Goal: Transaction & Acquisition: Obtain resource

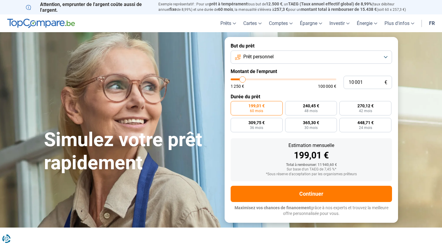
type input "10 250"
type input "10250"
type input "10 750"
type input "10750"
type input "12 000"
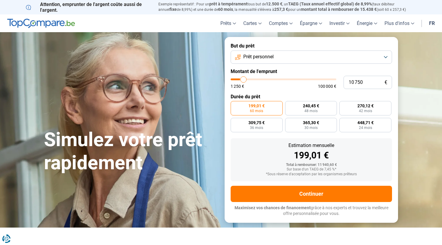
type input "12000"
type input "13 250"
type input "13250"
type input "14 500"
type input "14500"
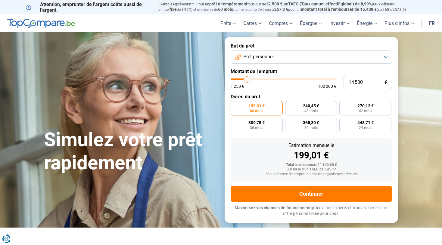
type input "15 750"
type input "15750"
type input "17 000"
type input "17000"
type input "18 000"
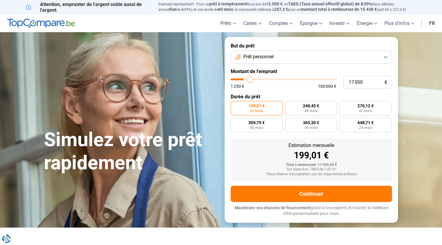
type input "18000"
type input "19 000"
type input "19000"
type input "19 750"
type input "19750"
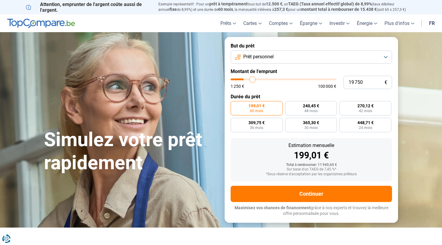
type input "20 500"
type input "20500"
type input "21 000"
type input "21000"
type input "21 500"
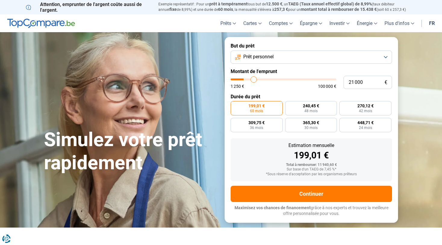
type input "21500"
type input "21 750"
type input "21750"
type input "22 250"
type input "22250"
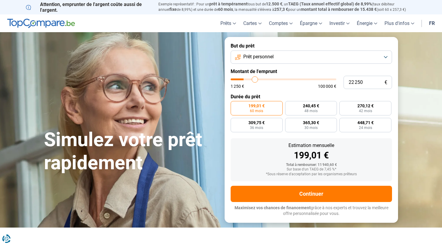
type input "22 500"
type input "22500"
type input "22 750"
type input "22750"
type input "23 250"
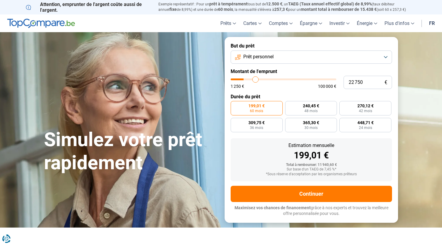
type input "23250"
type input "23 500"
type input "23500"
type input "23 750"
type input "23750"
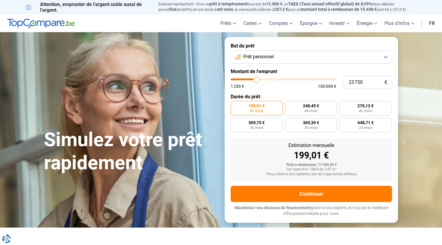
type input "24 000"
type input "24000"
type input "24 250"
type input "24250"
type input "24 500"
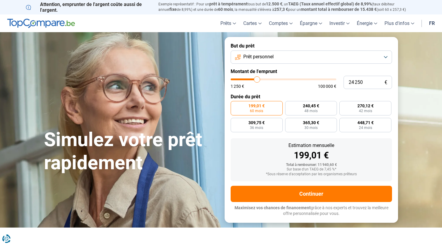
type input "24500"
type input "24 750"
type input "24750"
type input "25 000"
type input "25000"
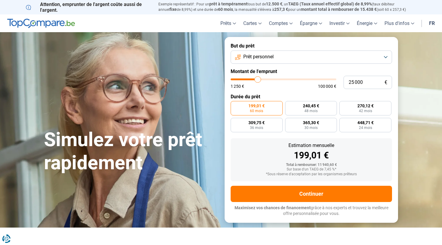
type input "25 500"
type input "25500"
type input "26 000"
type input "26000"
type input "26 250"
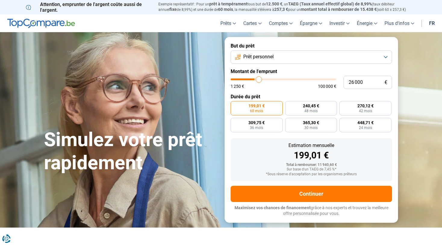
type input "26250"
type input "26 750"
type input "26750"
type input "27 000"
type input "27000"
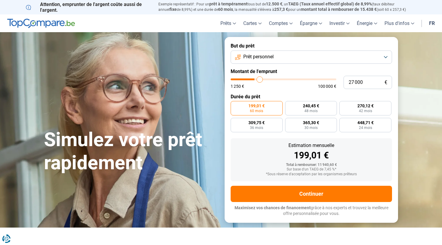
type input "27 500"
type input "27500"
type input "27 750"
type input "27750"
type input "28 250"
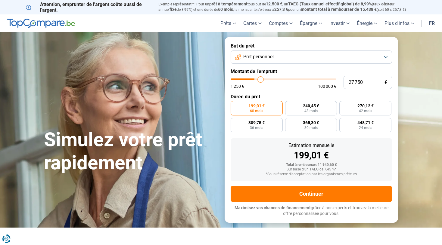
type input "28250"
type input "28 750"
type input "28750"
type input "29 250"
type input "29250"
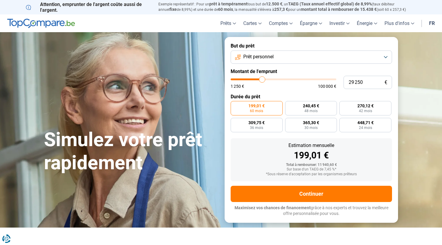
type input "29 500"
type input "29500"
type input "30 000"
type input "30000"
type input "30 250"
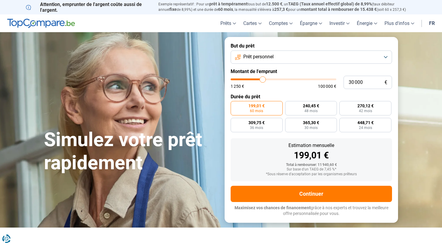
type input "30250"
type input "30 750"
type input "30750"
type input "31 250"
type input "31250"
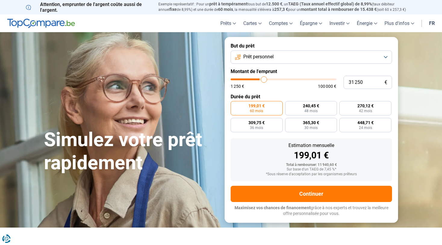
type input "31 750"
type input "31750"
type input "32 000"
type input "32000"
type input "32 250"
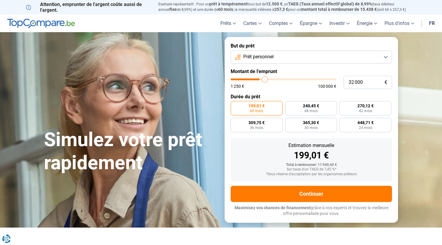
type input "32250"
type input "32 500"
type input "32500"
type input "32 750"
type input "32750"
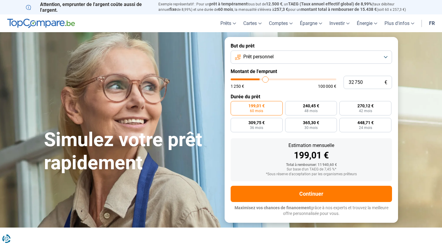
type input "33 000"
type input "33000"
type input "33 250"
type input "33250"
type input "33 500"
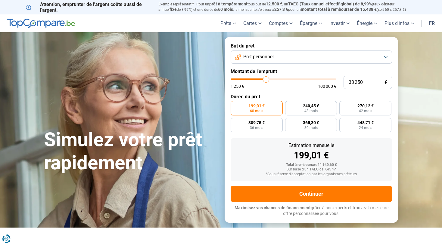
type input "33500"
type input "33 750"
type input "33750"
type input "34 000"
type input "34000"
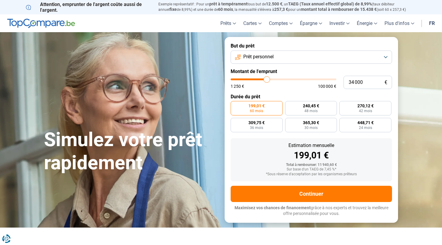
type input "34 750"
type input "34750"
type input "36 500"
type input "36500"
type input "37 750"
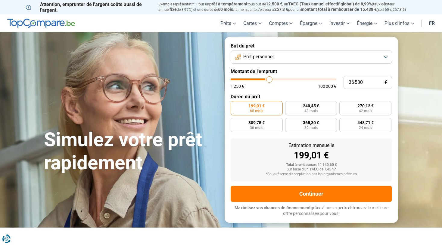
type input "37750"
type input "38 750"
type input "38750"
type input "39 750"
type input "39750"
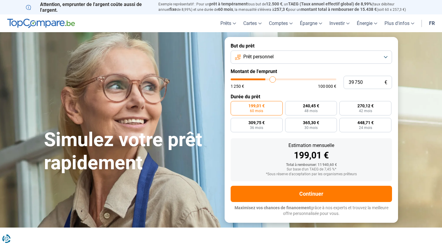
type input "40 500"
type input "40500"
type input "41 000"
type input "41000"
type input "41 750"
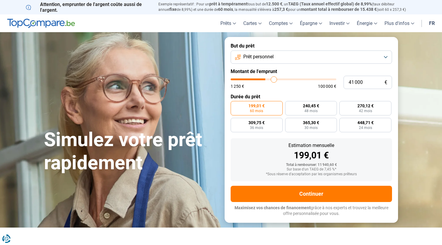
type input "41750"
type input "42 250"
type input "42250"
type input "42 750"
type input "42750"
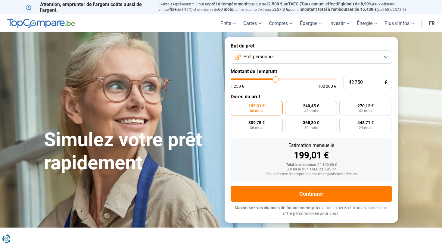
type input "43 000"
type input "43000"
type input "43 500"
type input "43500"
type input "43 750"
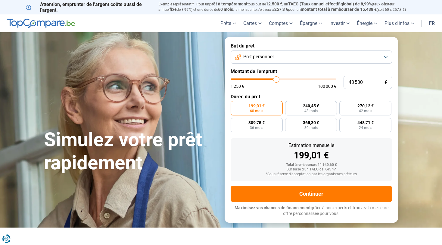
type input "43750"
type input "44 250"
type input "44250"
type input "44 500"
type input "44500"
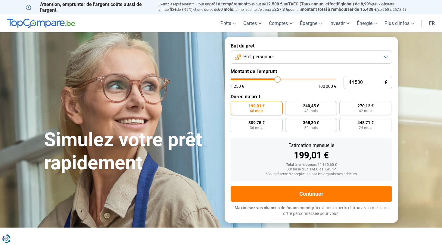
type input "44 750"
type input "44750"
type input "45 250"
type input "45250"
type input "45 500"
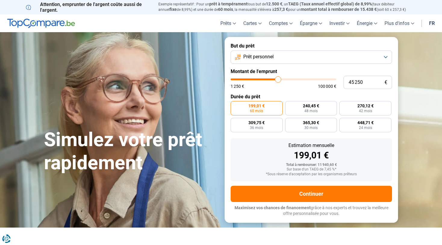
type input "45500"
type input "46 000"
type input "46000"
type input "46 500"
type input "46500"
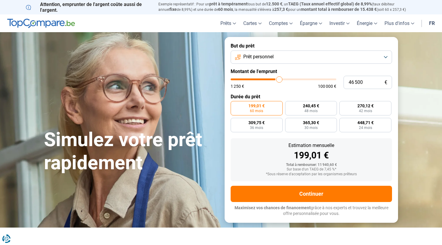
type input "46 750"
type input "46750"
type input "47 250"
type input "47250"
type input "47 750"
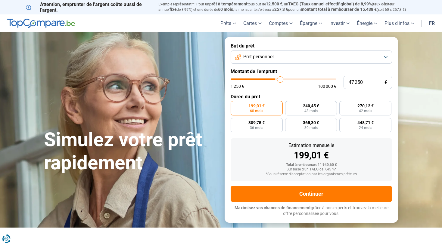
type input "47750"
type input "48 000"
type input "48000"
type input "48 250"
type input "48250"
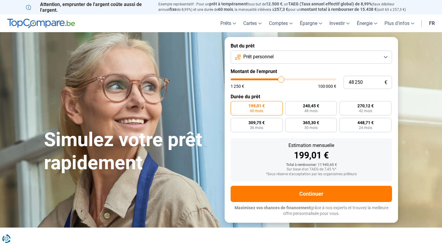
type input "48 500"
type input "48500"
type input "48 750"
type input "48750"
type input "49 000"
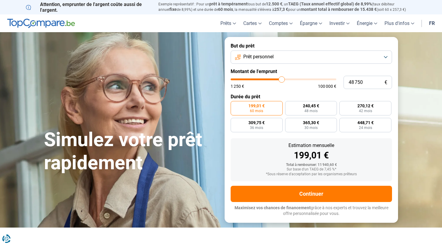
type input "49000"
type input "49 250"
type input "49250"
type input "49 500"
type input "49500"
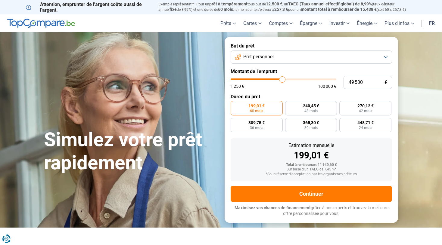
type input "49 750"
type input "49750"
type input "50 000"
type input "50000"
type input "50 250"
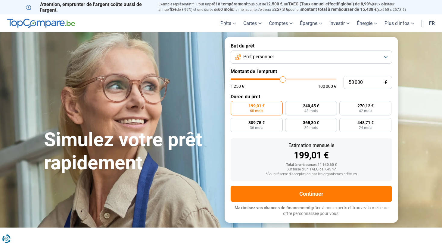
type input "50250"
type input "50 500"
type input "50500"
type input "50 250"
type input "50250"
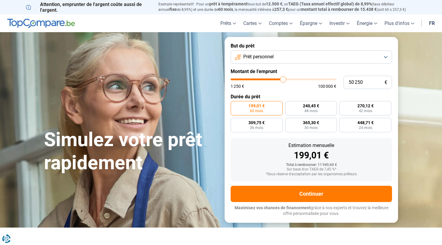
type input "50 000"
type input "50000"
type input "49 750"
type input "49750"
type input "50 000"
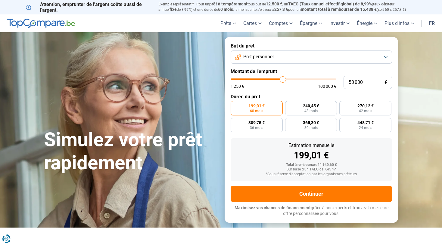
drag, startPoint x: 245, startPoint y: 90, endPoint x: 283, endPoint y: 85, distance: 37.7
type input "50000"
click at [283, 80] on input "range" at bounding box center [284, 80] width 106 height 2
radio input "false"
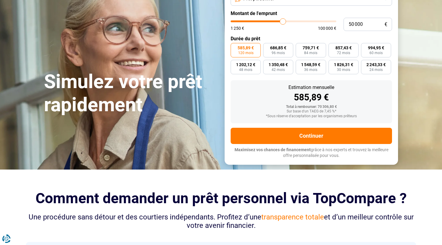
scroll to position [59, 0]
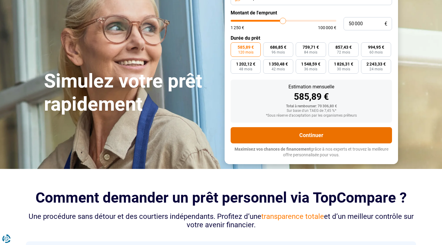
click at [280, 144] on button "Continuer" at bounding box center [311, 135] width 161 height 16
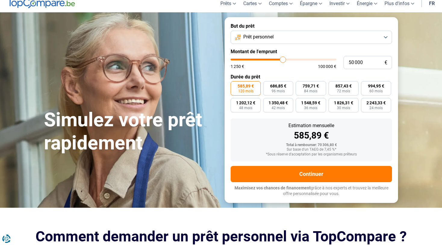
scroll to position [19, 0]
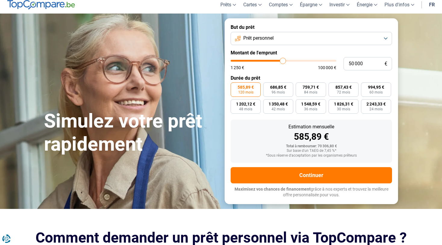
click at [315, 41] on button "Prêt personnel" at bounding box center [311, 38] width 161 height 13
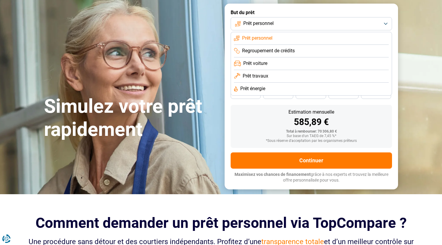
scroll to position [23, 0]
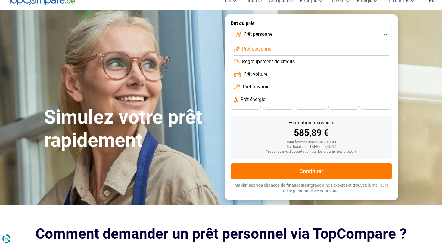
click at [310, 41] on button "Prêt personnel" at bounding box center [311, 34] width 161 height 13
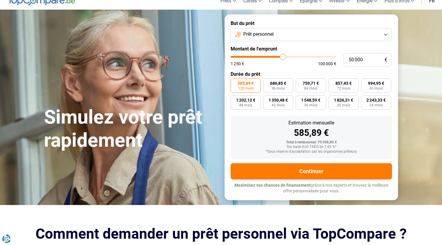
type input "51 750"
type input "51750"
type input "51 500"
type input "51500"
type input "51 250"
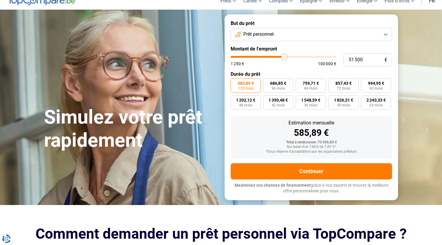
type input "51250"
type input "51 000"
type input "51000"
type input "50 750"
type input "50750"
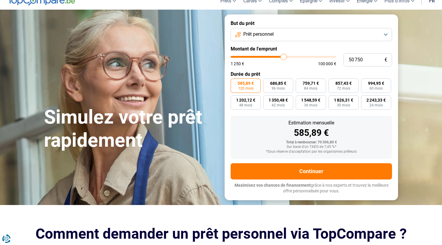
type input "50 500"
type input "50500"
type input "50 250"
type input "50250"
type input "50 000"
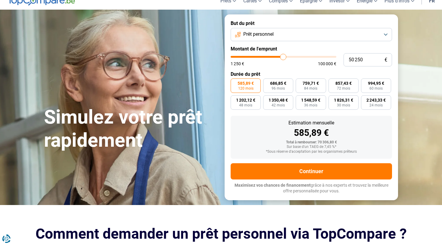
type input "50000"
type input "49 750"
type input "49750"
type input "49 500"
type input "49500"
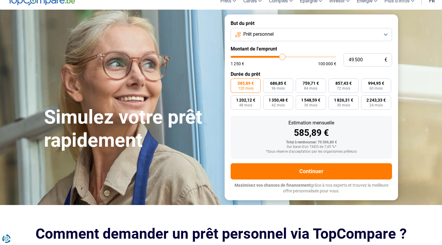
type input "49 000"
type input "49000"
type input "48 750"
drag, startPoint x: 284, startPoint y: 67, endPoint x: 264, endPoint y: 65, distance: 20.3
click at [264, 58] on input "range" at bounding box center [284, 57] width 106 height 2
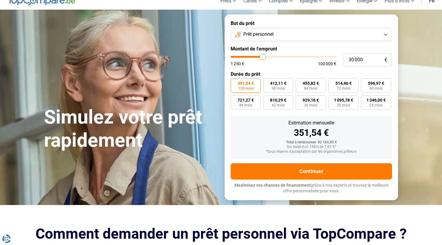
scroll to position [18, 0]
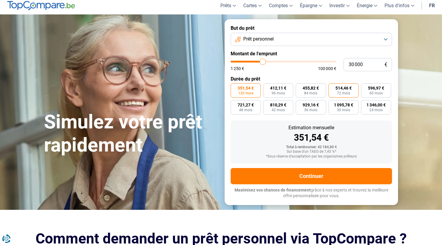
click at [337, 90] on span "514,46 €" at bounding box center [343, 88] width 16 height 4
click at [332, 87] on input "514,46 € 72 mois" at bounding box center [330, 85] width 4 height 4
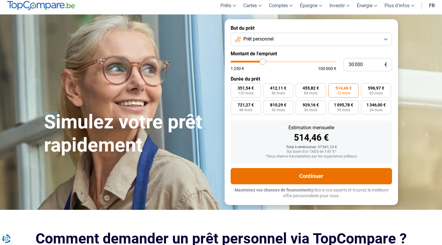
click at [345, 184] on button "Continuer" at bounding box center [311, 176] width 161 height 16
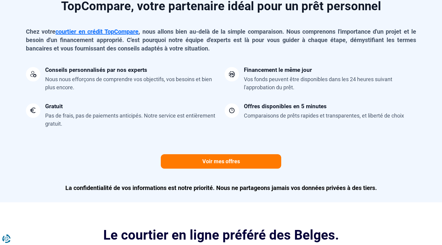
scroll to position [486, 0]
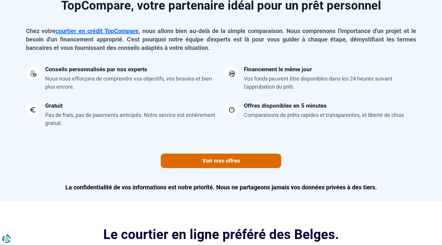
click at [235, 168] on link "Voir mes offres" at bounding box center [221, 161] width 120 height 14
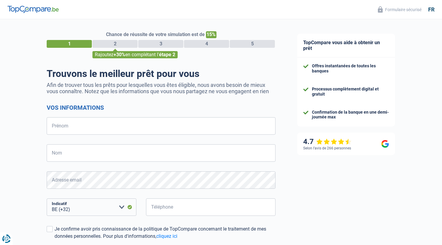
select select "32"
click at [140, 57] on div "Rajoutez +30% en complétant l' étape 2" at bounding box center [134, 54] width 85 height 7
click at [123, 47] on div "2" at bounding box center [114, 44] width 45 height 8
select select "32"
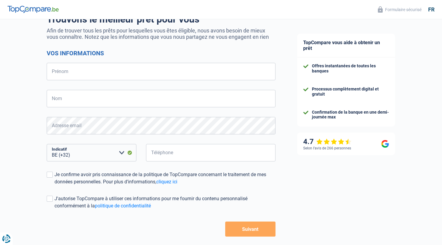
scroll to position [44, 0]
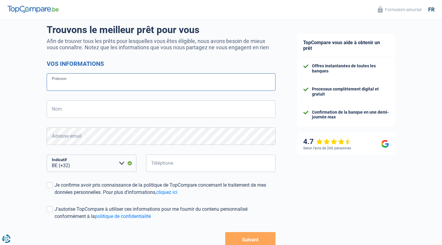
click at [207, 79] on input "Prénom" at bounding box center [161, 81] width 229 height 17
type input "[PERSON_NAME]"
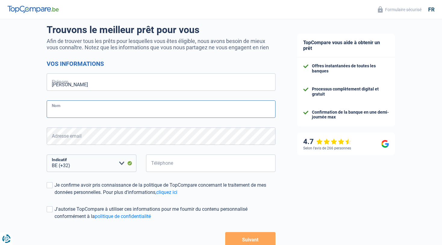
type input "Saija"
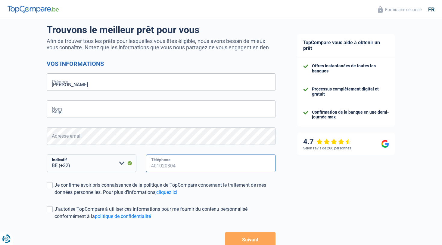
type input "492525680"
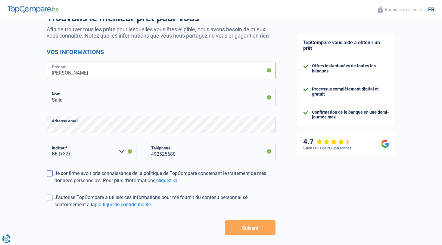
scroll to position [56, 0]
click at [48, 176] on label "Je confirme avoir pris connaissance de la politique de TopCompare concernant le…" at bounding box center [161, 177] width 229 height 14
click at [54, 184] on input "Je confirme avoir pris connaissance de la politique de TopCompare concernant le…" at bounding box center [54, 184] width 0 height 0
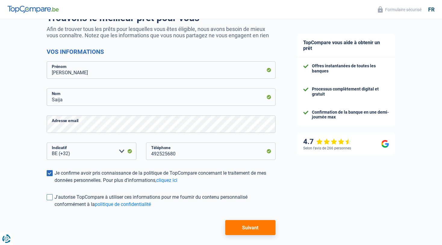
click at [51, 196] on span at bounding box center [50, 197] width 6 height 6
click at [54, 208] on input "J'autorise TopCompare à utiliser ces informations pour me fournir du contenu pe…" at bounding box center [54, 208] width 0 height 0
click at [48, 197] on span at bounding box center [50, 197] width 6 height 6
click at [54, 208] on input "J'autorise TopCompare à utiliser ces informations pour me fournir du contenu pe…" at bounding box center [54, 208] width 0 height 0
click at [257, 229] on button "Suivant" at bounding box center [250, 227] width 50 height 15
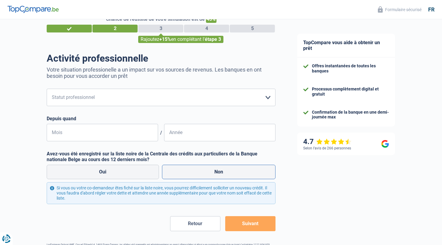
scroll to position [17, 0]
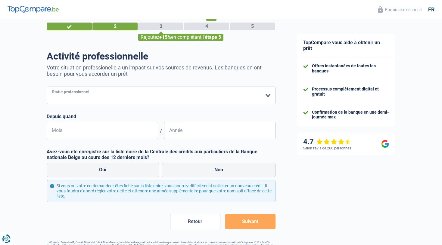
click at [176, 99] on select "Ouvrier Employé privé Employé public Invalide Indépendant Pensionné Chômeur Mut…" at bounding box center [161, 95] width 229 height 17
select select "unemployed"
click at [47, 87] on select "Ouvrier Employé privé Employé public Invalide Indépendant Pensionné Chômeur Mut…" at bounding box center [161, 95] width 229 height 17
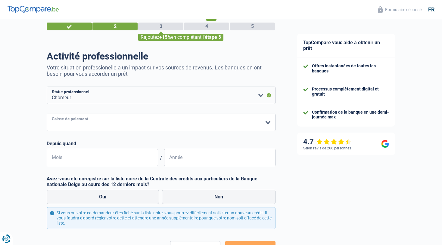
click at [124, 127] on select "CAPAC FGTB CSC CGSLB Autre [PERSON_NAME] sélectionner une option" at bounding box center [161, 122] width 229 height 17
select select "csc"
click at [47, 114] on select "CAPAC FGTB CSC CGSLB Autre [PERSON_NAME] sélectionner une option" at bounding box center [161, 122] width 229 height 17
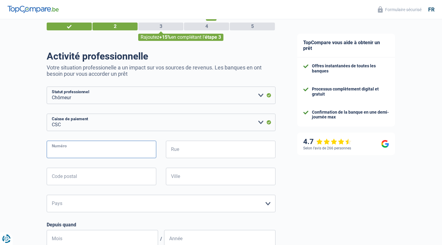
click at [112, 151] on input "Numéro" at bounding box center [102, 149] width 110 height 17
type input "42"
type input "[GEOGRAPHIC_DATA][STREET_ADDRESS]"
type input "9000"
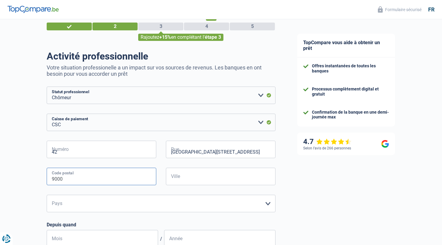
type input "GENT"
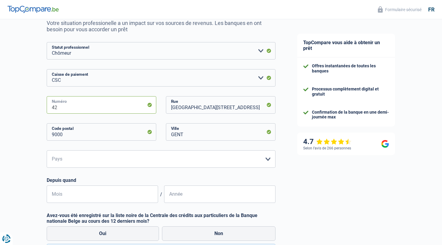
scroll to position [66, 0]
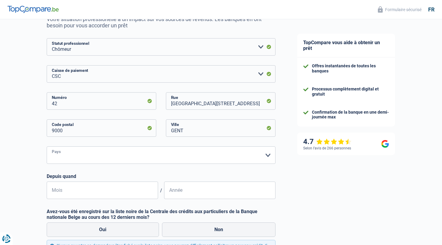
click at [62, 159] on select "Belgique Luxembourg Veuillez sélectionner une option" at bounding box center [161, 155] width 229 height 17
select select "BE"
click at [47, 147] on select "Belgique Luxembourg Veuillez sélectionner une option" at bounding box center [161, 155] width 229 height 17
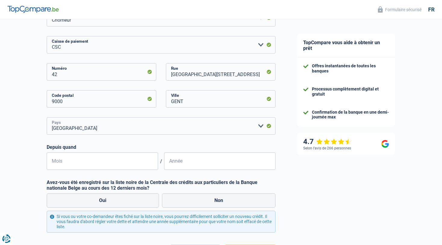
scroll to position [97, 0]
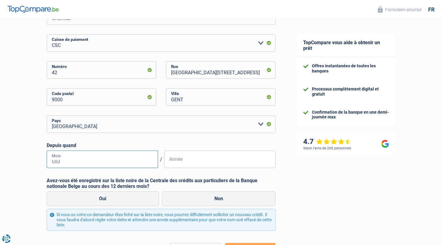
click at [70, 161] on input "Mois" at bounding box center [102, 159] width 111 height 17
type input "11"
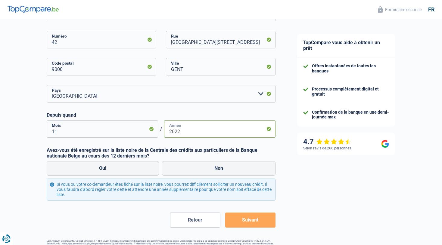
scroll to position [129, 0]
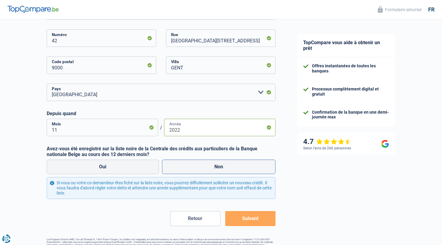
type input "2022"
click at [194, 162] on label "Non" at bounding box center [219, 167] width 114 height 14
click at [194, 162] on input "Non" at bounding box center [219, 167] width 114 height 14
radio input "true"
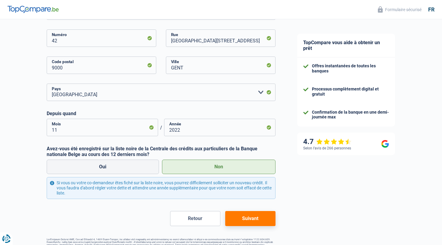
click at [246, 222] on button "Suivant" at bounding box center [250, 218] width 50 height 15
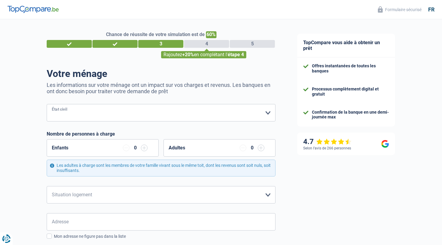
click at [154, 114] on select "[PERSON_NAME](e) Cohabitant(e) légal(e) Divorcé(e) Veuf(ve) Séparé (de fait) Ve…" at bounding box center [161, 112] width 229 height 17
select select "single"
click at [47, 104] on select "[PERSON_NAME](e) Cohabitant(e) légal(e) Divorcé(e) Veuf(ve) Séparé (de fait) Ve…" at bounding box center [161, 112] width 229 height 17
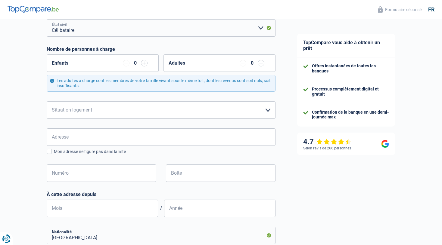
scroll to position [86, 0]
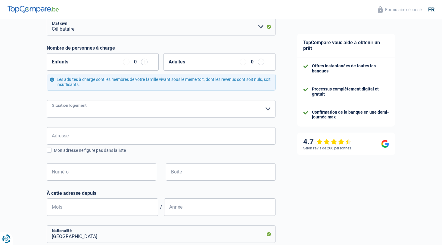
click at [185, 112] on select "Locataire Propriétaire avec prêt hypothécaire Propriétaire sans prêt hypothécai…" at bounding box center [161, 108] width 229 height 17
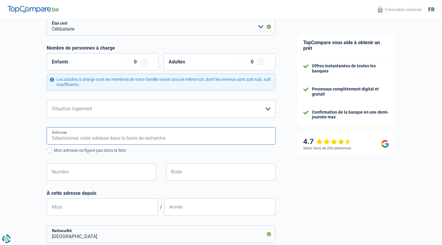
click at [69, 138] on input "Adresse" at bounding box center [161, 135] width 229 height 17
type input "[GEOGRAPHIC_DATA][STREET_ADDRESS]"
type input "[GEOGRAPHIC_DATA]"
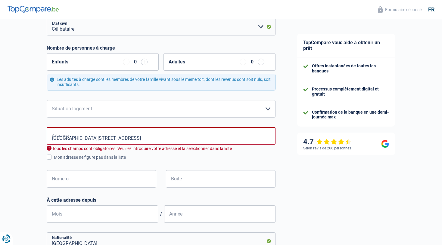
type input "[GEOGRAPHIC_DATA]"
click at [121, 134] on input "[GEOGRAPHIC_DATA][STREET_ADDRESS]" at bounding box center [161, 135] width 229 height 17
click at [25, 165] on div "Chance de réussite de votre simulation est de 60% 1 2 3 4 5 Rajoutez +20% en co…" at bounding box center [143, 165] width 286 height 468
click at [75, 184] on input "Numéro" at bounding box center [102, 178] width 110 height 17
type input "42"
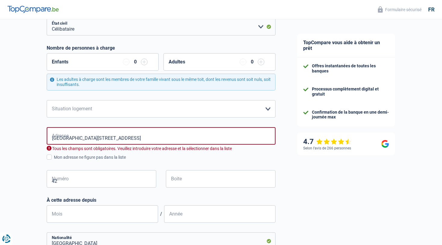
type input "GENT"
click at [122, 138] on input "[GEOGRAPHIC_DATA][STREET_ADDRESS]" at bounding box center [161, 135] width 229 height 17
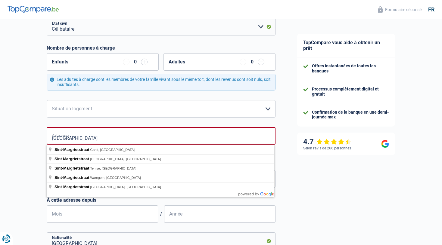
click at [9, 151] on div "Chance de réussite de votre simulation est de 60% 1 2 3 4 5 Rajoutez +20% en co…" at bounding box center [143, 165] width 286 height 468
click at [117, 132] on input "[GEOGRAPHIC_DATA]" at bounding box center [161, 135] width 229 height 17
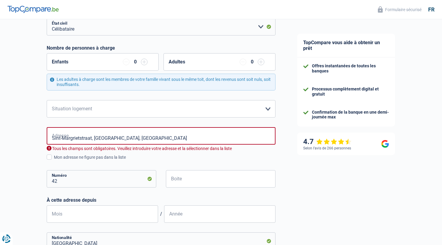
type input "Sint-Margrietstraat, 9000, [GEOGRAPHIC_DATA], [GEOGRAPHIC_DATA]"
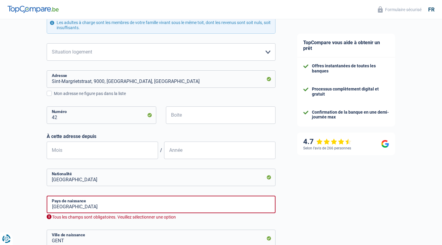
scroll to position [147, 0]
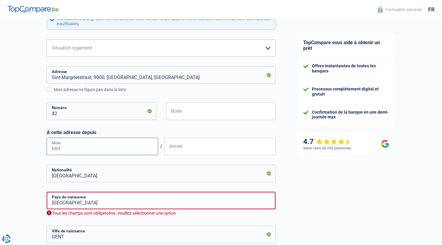
click at [110, 139] on input "Mois" at bounding box center [102, 146] width 111 height 17
type input "11"
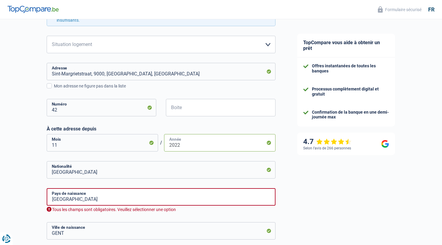
scroll to position [153, 0]
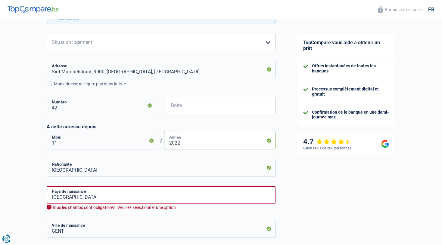
type input "2022"
click at [133, 176] on input "[GEOGRAPHIC_DATA]" at bounding box center [161, 167] width 229 height 17
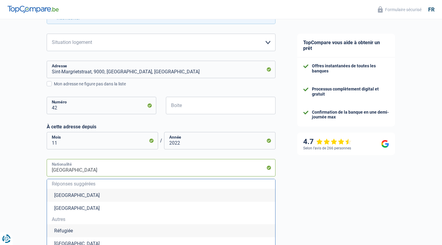
click at [133, 176] on input "[GEOGRAPHIC_DATA]" at bounding box center [161, 167] width 229 height 17
type input "i"
type input "t"
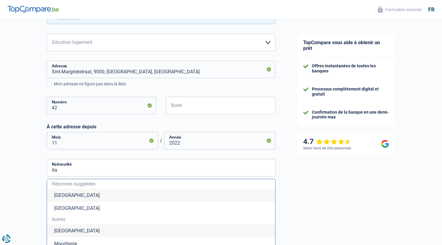
click at [124, 237] on li "[GEOGRAPHIC_DATA]" at bounding box center [161, 231] width 228 height 13
type input "[GEOGRAPHIC_DATA]"
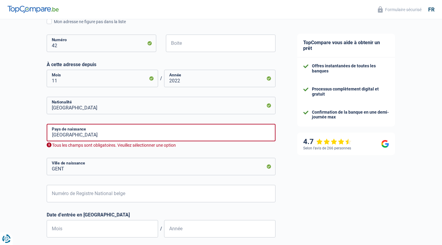
scroll to position [216, 0]
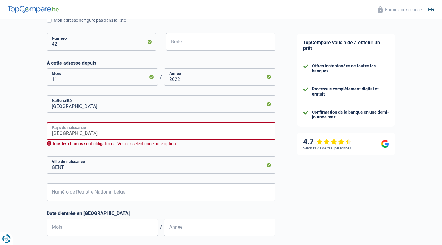
click at [88, 129] on input "[GEOGRAPHIC_DATA]" at bounding box center [161, 130] width 229 height 17
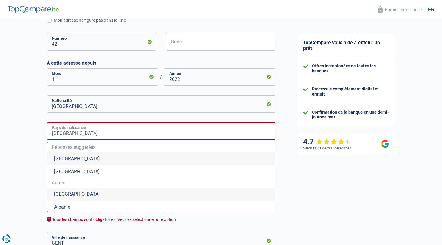
click at [85, 129] on input "[GEOGRAPHIC_DATA]" at bounding box center [161, 130] width 229 height 17
click at [104, 201] on li "[GEOGRAPHIC_DATA]" at bounding box center [161, 194] width 228 height 13
type input "[GEOGRAPHIC_DATA]"
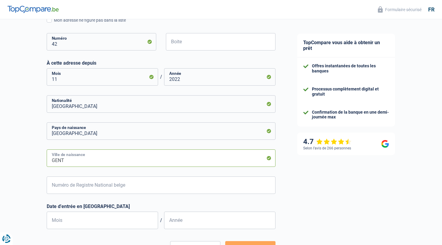
click at [76, 162] on input "GENT" at bounding box center [161, 158] width 229 height 17
type input "[GEOGRAPHIC_DATA]"
click at [30, 172] on div "Chance de réussite de votre simulation est de 60% 1 2 3 4 5 Rajoutez +20% en co…" at bounding box center [143, 44] width 286 height 489
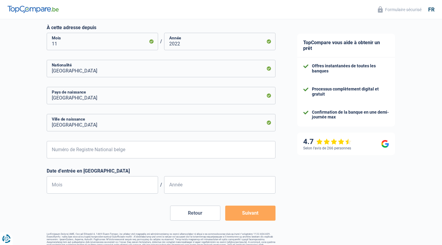
scroll to position [253, 0]
click at [90, 187] on input "Mois" at bounding box center [102, 184] width 111 height 17
click at [259, 215] on button "Suivant" at bounding box center [250, 212] width 50 height 15
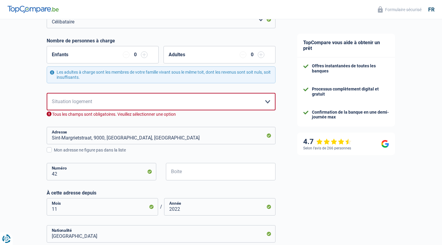
scroll to position [76, 0]
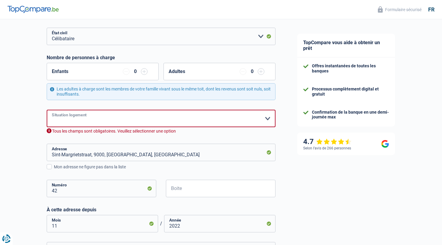
click at [200, 120] on select "Locataire Propriétaire avec prêt hypothécaire Propriétaire sans prêt hypothécai…" at bounding box center [161, 118] width 229 height 17
select select "rents"
click at [47, 110] on select "Locataire Propriétaire avec prêt hypothécaire Propriétaire sans prêt hypothécai…" at bounding box center [161, 118] width 229 height 17
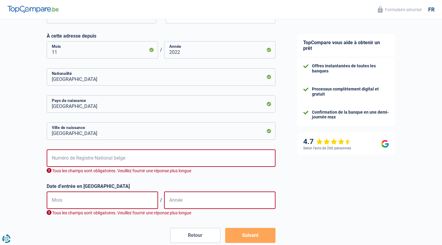
scroll to position [277, 0]
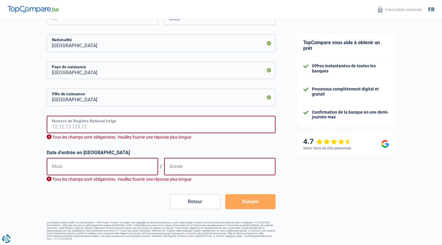
click at [84, 125] on input "Numéro de Registre National belge" at bounding box center [161, 124] width 229 height 17
click at [92, 172] on input "Mois" at bounding box center [102, 166] width 111 height 17
